Goal: Participate in discussion: Engage in conversation with other users on a specific topic

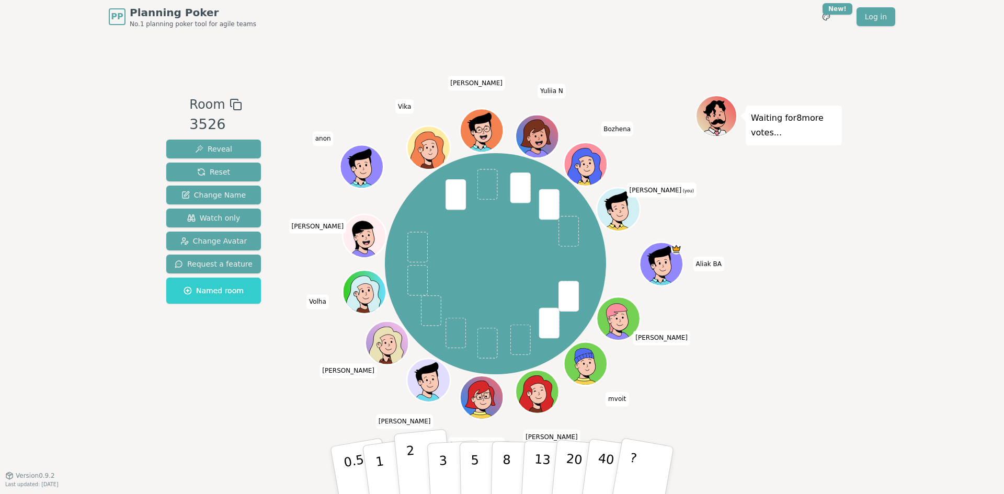
click at [420, 471] on button "2" at bounding box center [424, 470] width 60 height 83
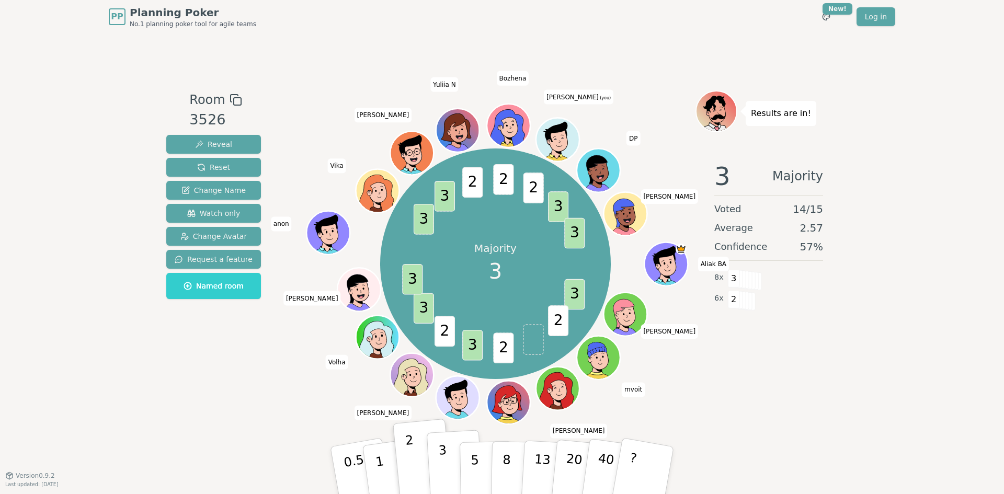
click at [450, 478] on button "3" at bounding box center [455, 471] width 57 height 82
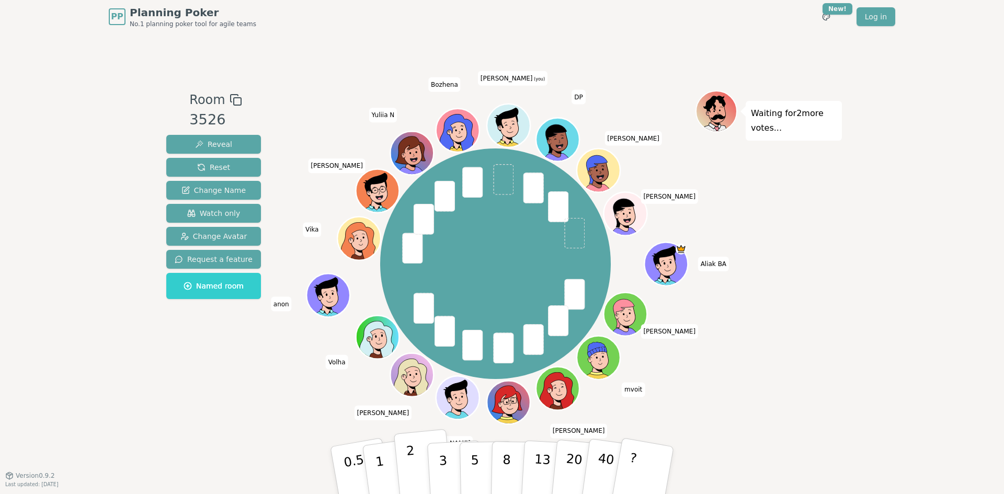
click at [411, 476] on p "2" at bounding box center [413, 471] width 14 height 57
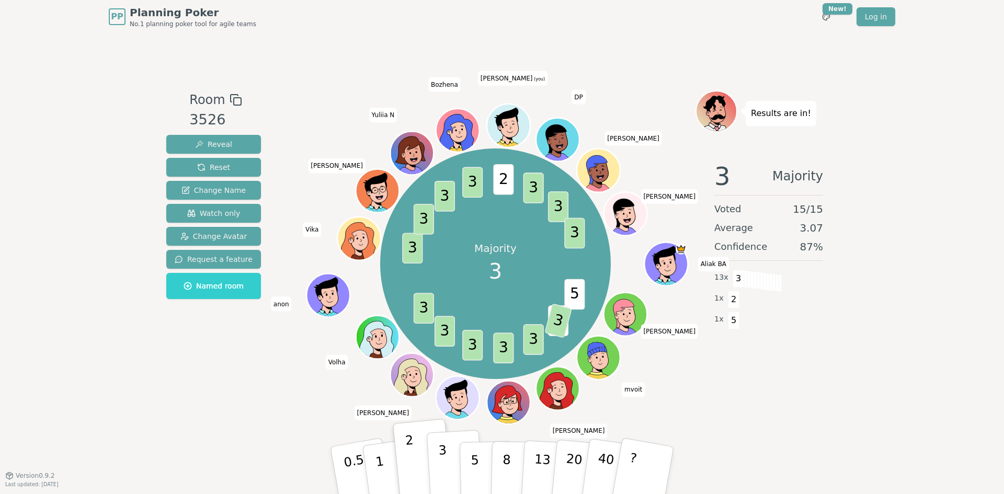
click at [445, 452] on p "3" at bounding box center [443, 471] width 11 height 57
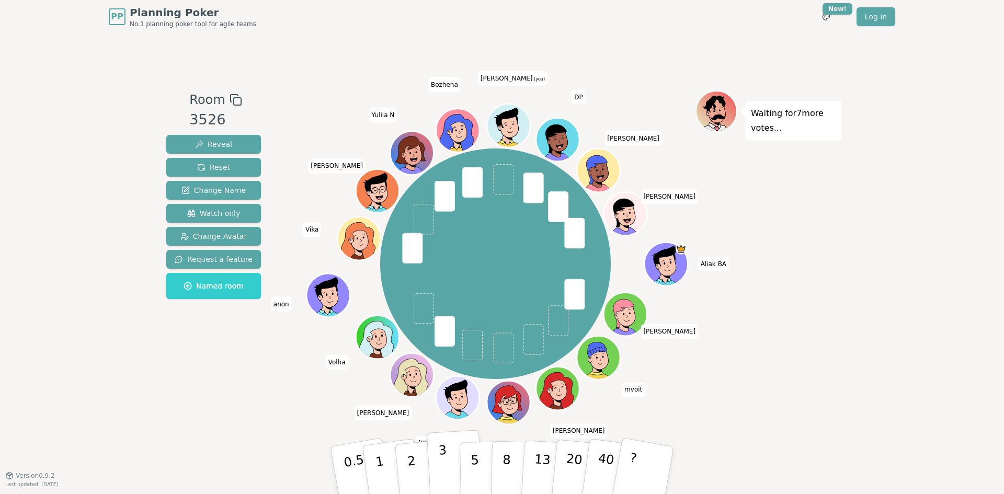
click at [439, 464] on p "3" at bounding box center [443, 471] width 11 height 57
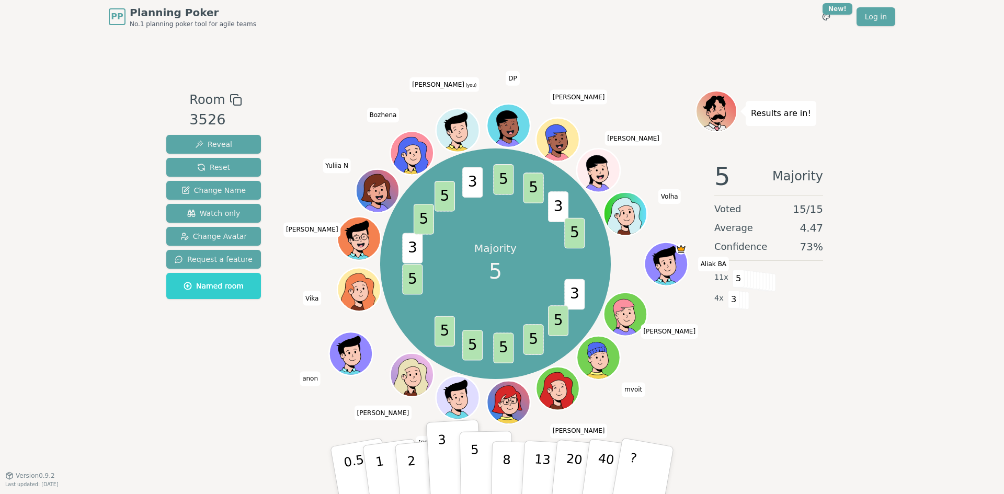
click at [473, 461] on p "5" at bounding box center [474, 470] width 9 height 56
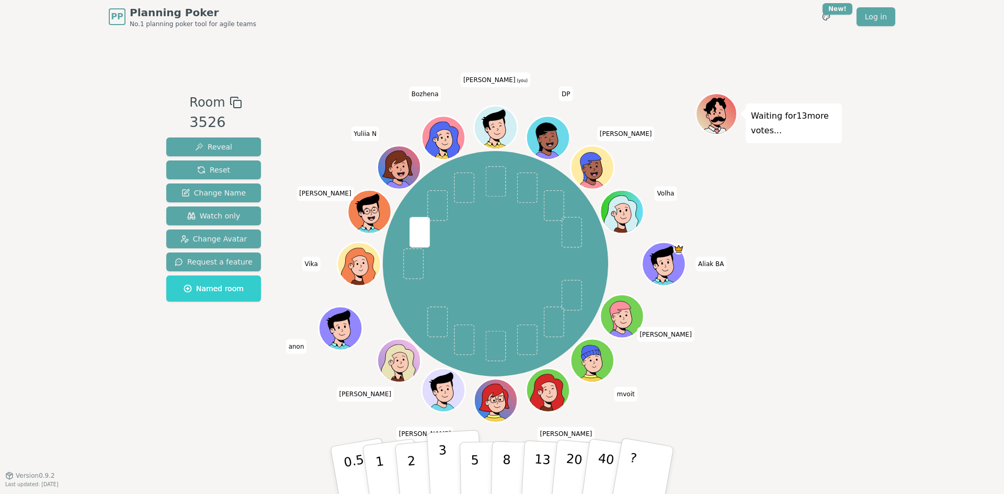
click at [441, 466] on p "3" at bounding box center [443, 471] width 11 height 57
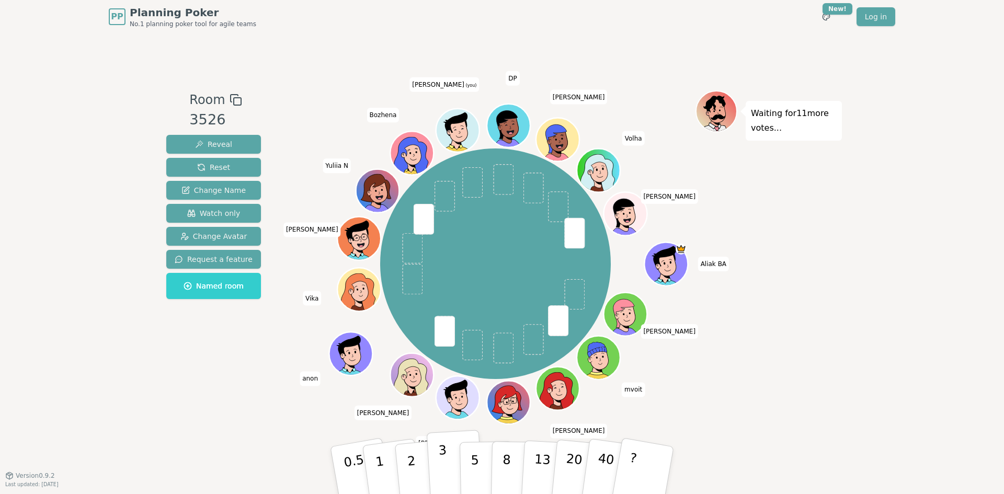
click at [445, 466] on p "3" at bounding box center [443, 471] width 11 height 57
click at [445, 482] on p "3" at bounding box center [443, 471] width 11 height 57
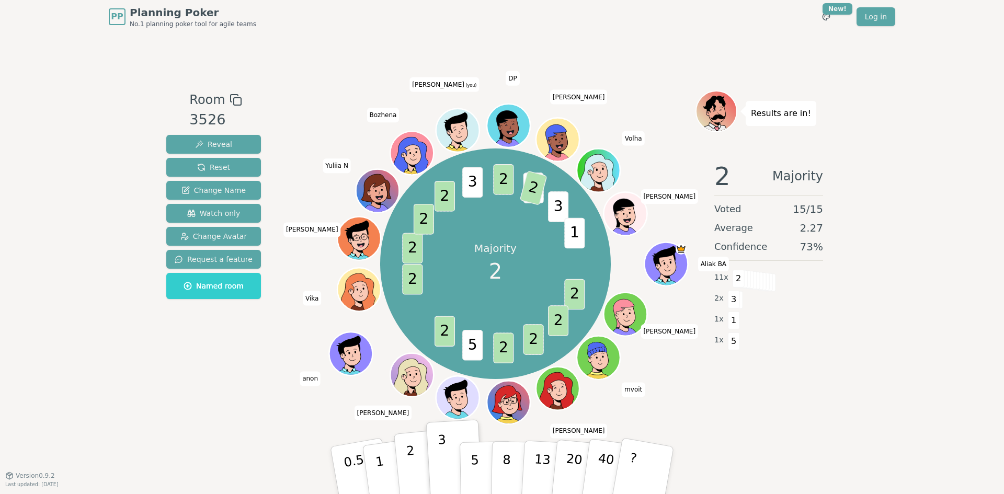
click at [414, 480] on p "2" at bounding box center [413, 471] width 14 height 57
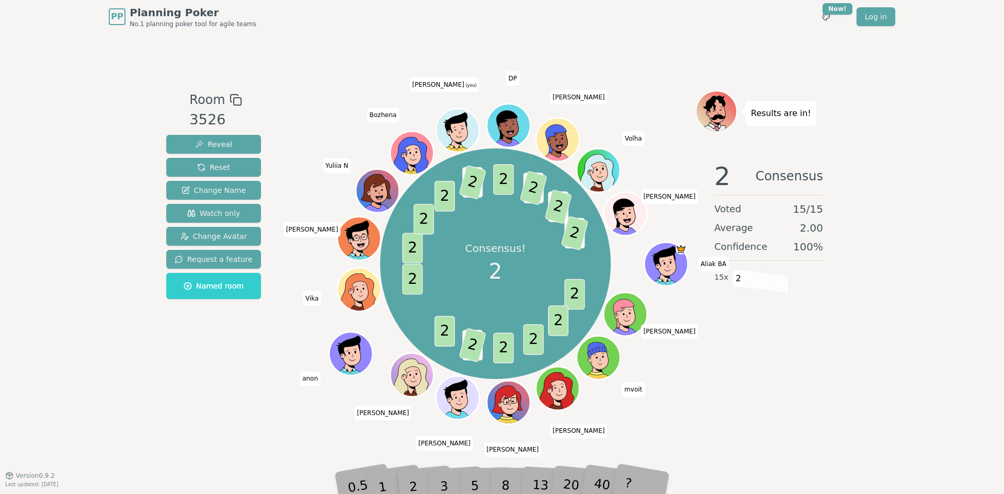
drag, startPoint x: 194, startPoint y: 320, endPoint x: 187, endPoint y: 345, distance: 26.1
drag, startPoint x: 187, startPoint y: 345, endPoint x: 168, endPoint y: 354, distance: 20.6
click at [168, 354] on div "Room 3526 Reveal Reset Change Name Watch only Change Avatar Request a feature N…" at bounding box center [213, 254] width 103 height 328
